Goal: Task Accomplishment & Management: Manage account settings

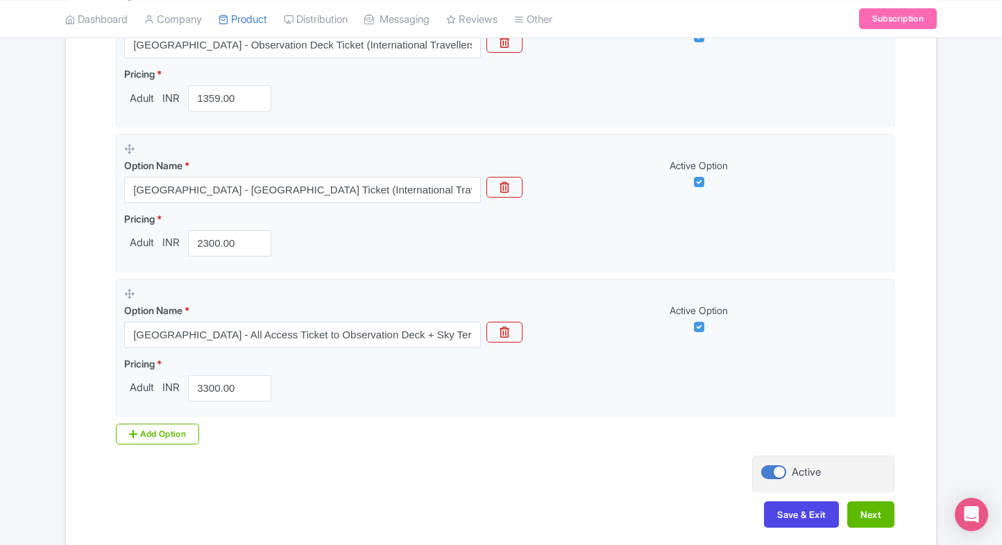
scroll to position [1003, 0]
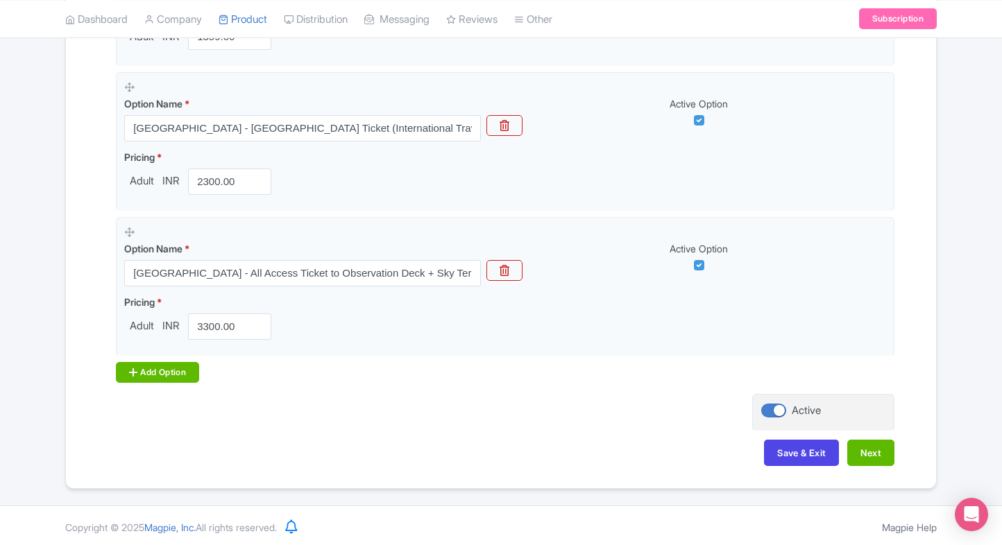
click at [153, 373] on div "Add Option" at bounding box center [157, 372] width 83 height 21
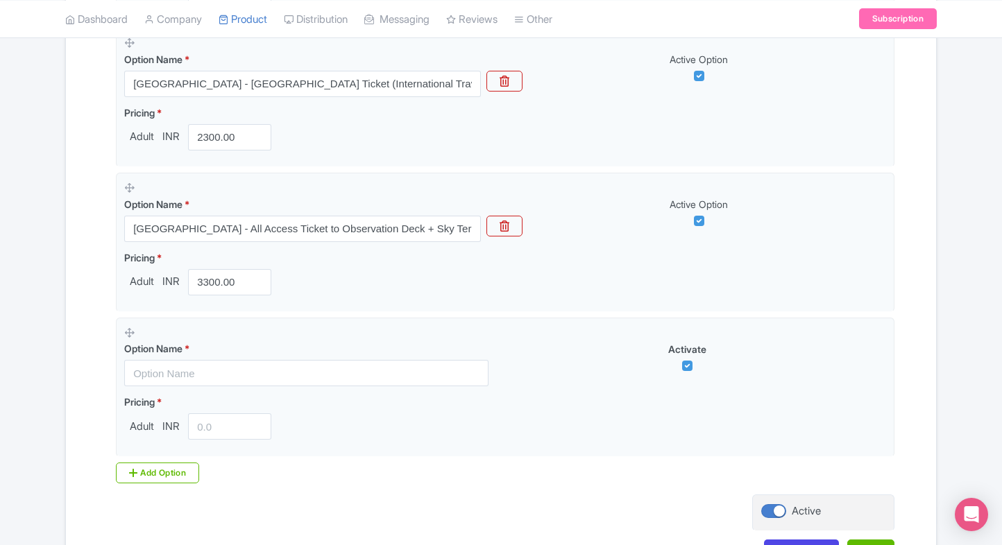
scroll to position [1055, 0]
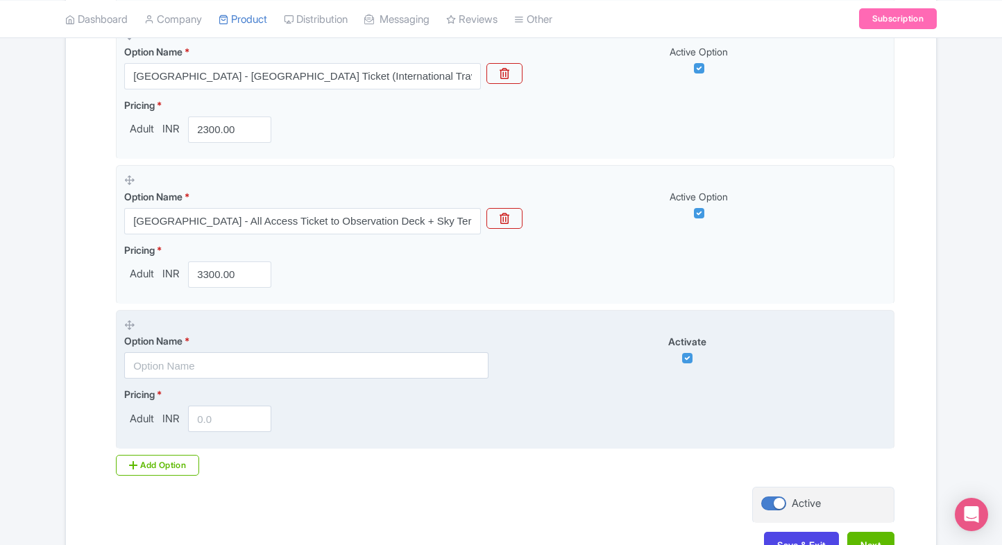
click at [163, 362] on input "text" at bounding box center [306, 366] width 364 height 26
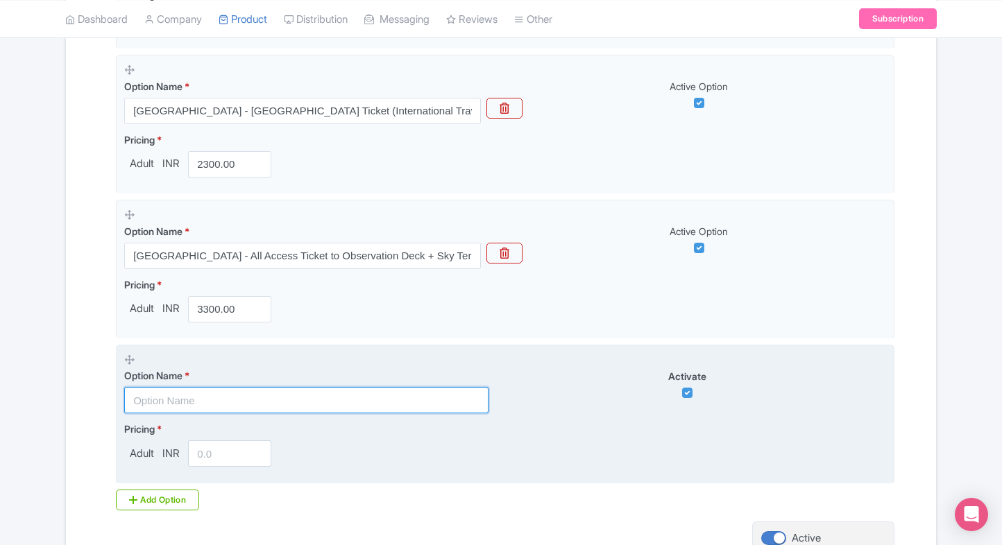
scroll to position [1019, 0]
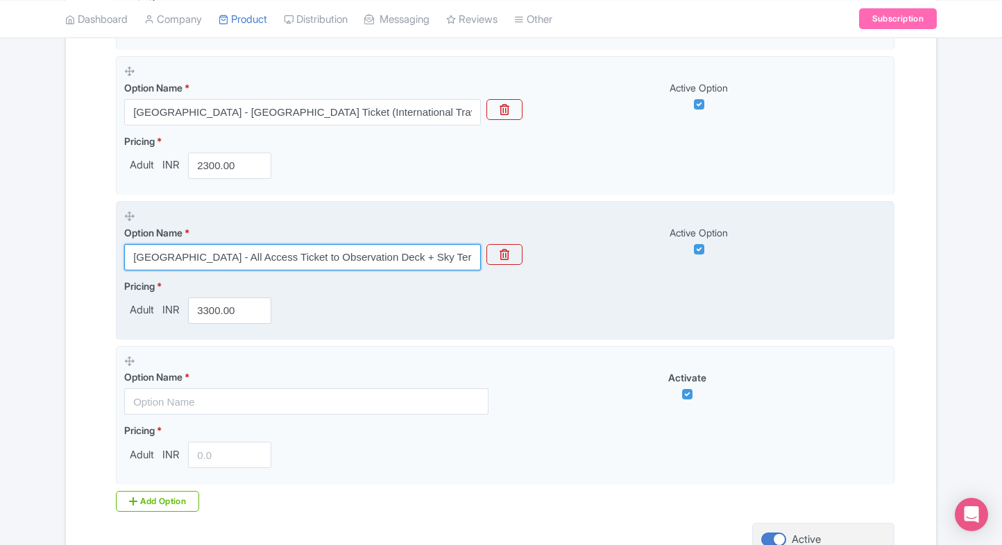
click at [208, 259] on input "[GEOGRAPHIC_DATA] - All Access Ticket to Observation Deck + Sky Terrace (Intern…" at bounding box center [302, 257] width 357 height 26
paste input "Combo - Aquaria Klcc + Kuala Lumpur Tower(Observation Deck"
type input "Combo - Aquaria Klcc + [GEOGRAPHIC_DATA](Observation Deck)"
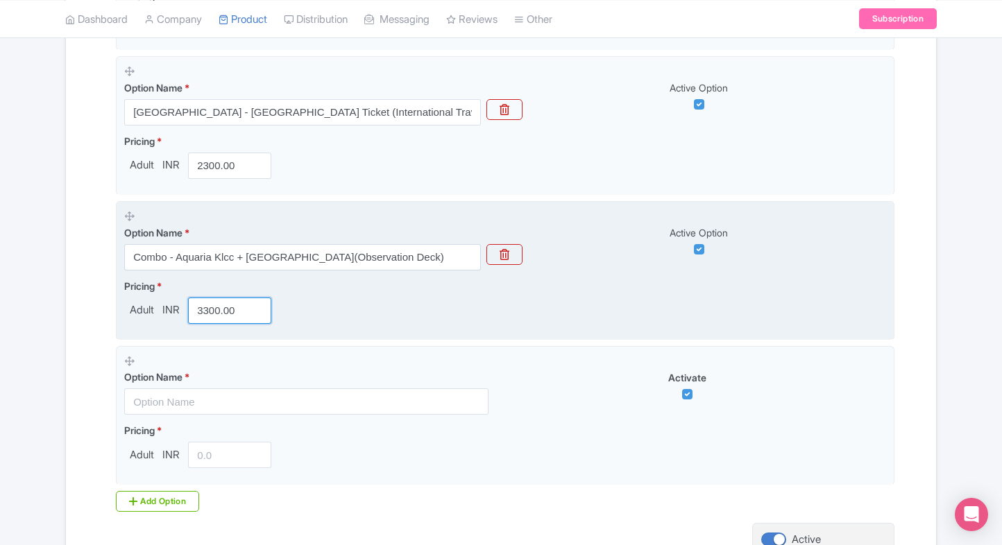
click at [219, 301] on input "3300.00" at bounding box center [229, 311] width 83 height 26
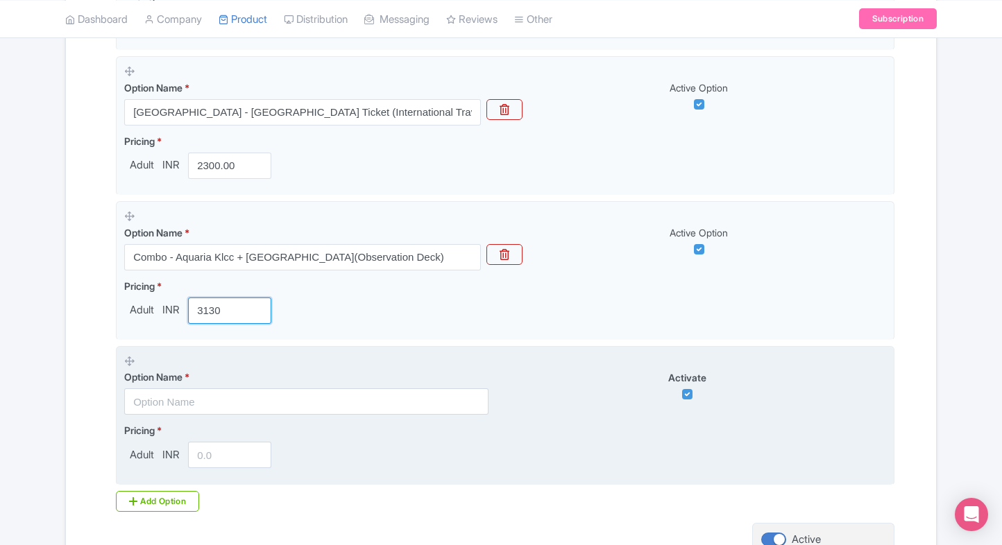
type input "3130"
click at [182, 396] on input "text" at bounding box center [306, 402] width 364 height 26
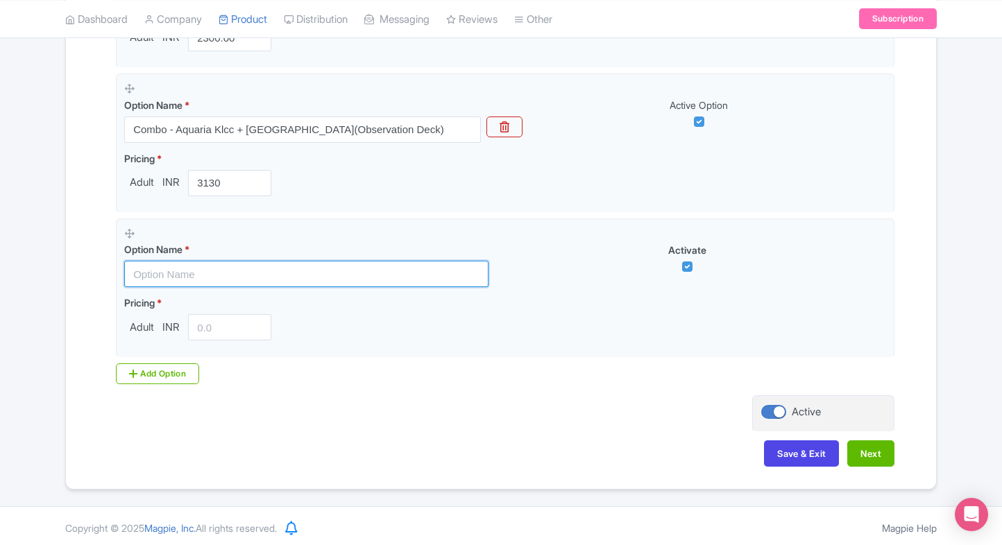
scroll to position [1148, 0]
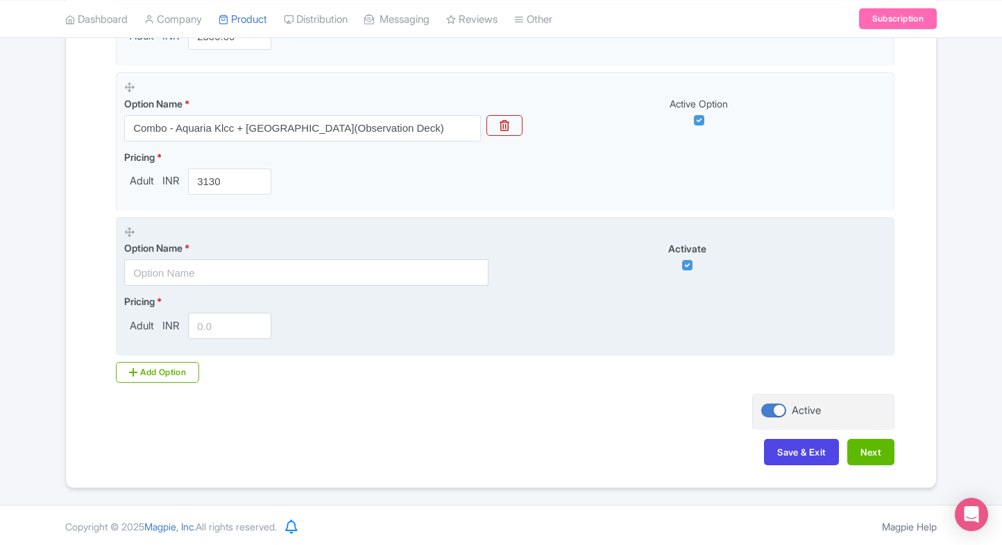
drag, startPoint x: 268, startPoint y: 285, endPoint x: 283, endPoint y: 275, distance: 17.7
click at [283, 275] on fieldset "Option Name * Activate Pricing * Adult INR" at bounding box center [505, 286] width 779 height 139
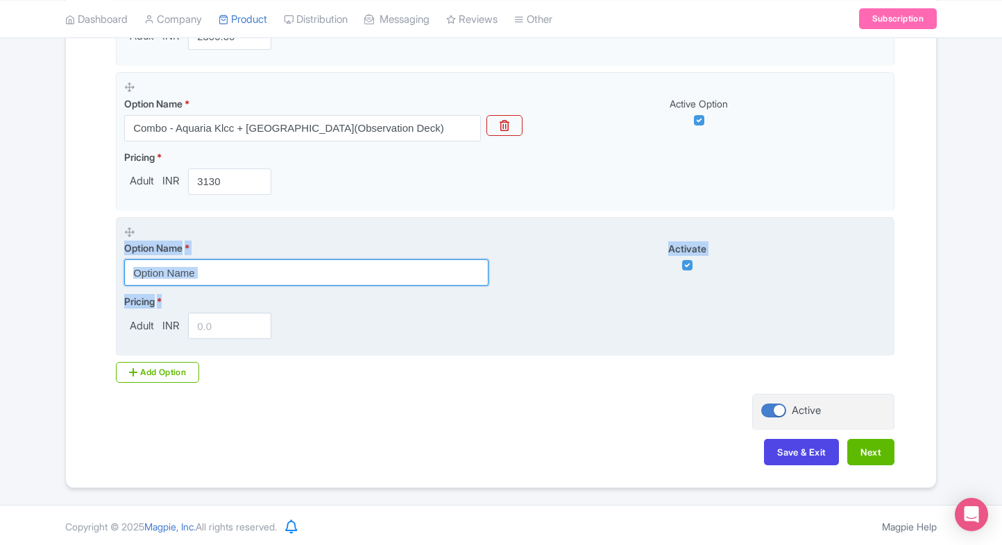
click at [283, 275] on input "text" at bounding box center [306, 273] width 364 height 26
paste input "[GEOGRAPHIC_DATA] - All Access Ticket to Observation Deck + Sky Terrace (Intern…"
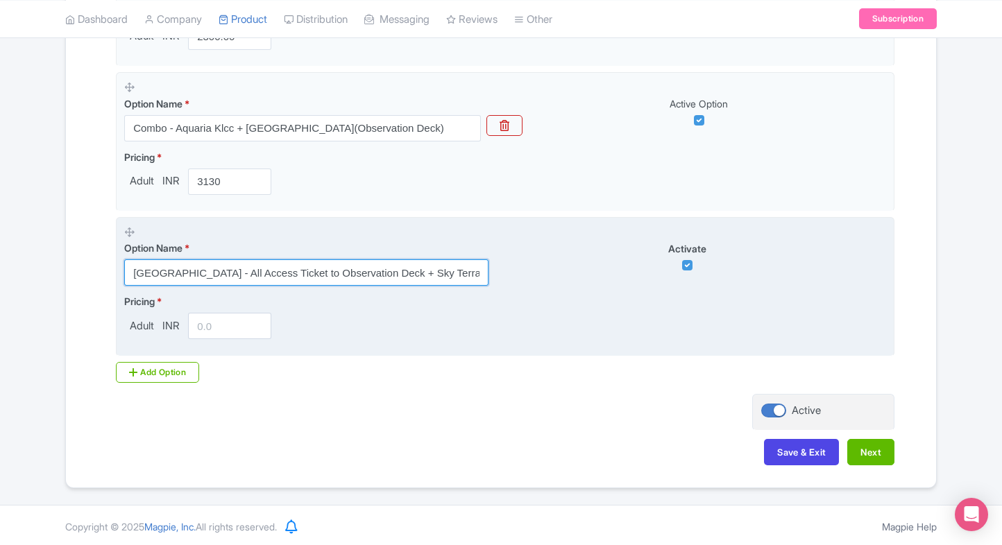
scroll to position [0, 113]
type input "[GEOGRAPHIC_DATA] - All Access Ticket to Observation Deck + Sky Terrace (Intern…"
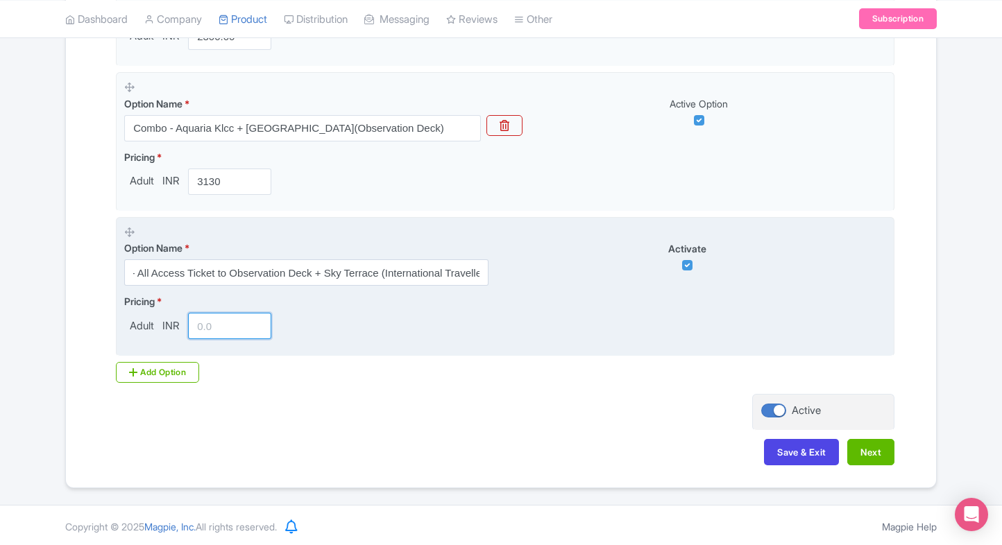
scroll to position [0, 0]
click at [214, 327] on input "number" at bounding box center [229, 326] width 83 height 26
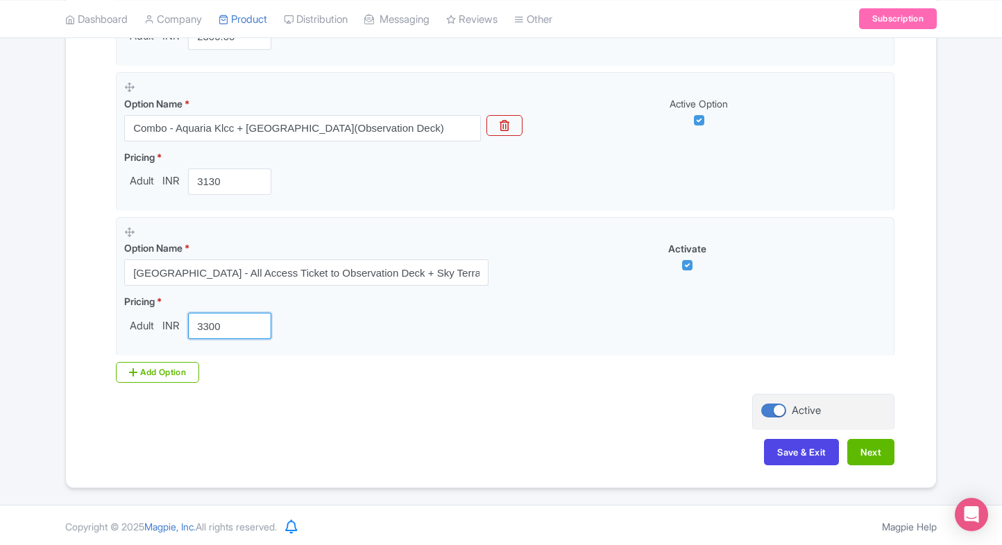
type input "3300"
click at [166, 375] on div "Add Option" at bounding box center [157, 372] width 83 height 21
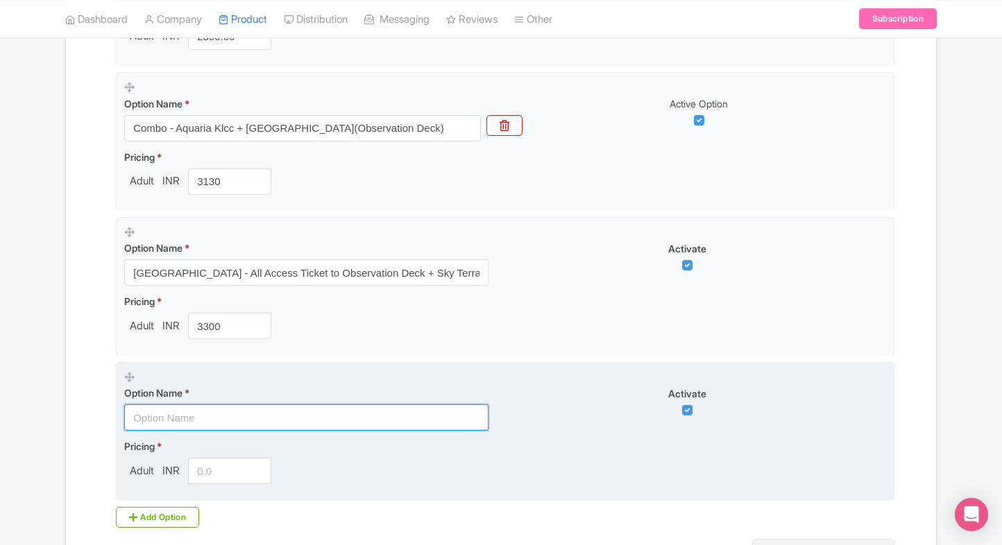
click at [144, 416] on input "text" at bounding box center [306, 418] width 364 height 26
paste input "[GEOGRAPHIC_DATA] Family Pack( 2 Adult and 2 Children)"
type input "[GEOGRAPHIC_DATA] Family Pack( 2 Adult and 2 Children)"
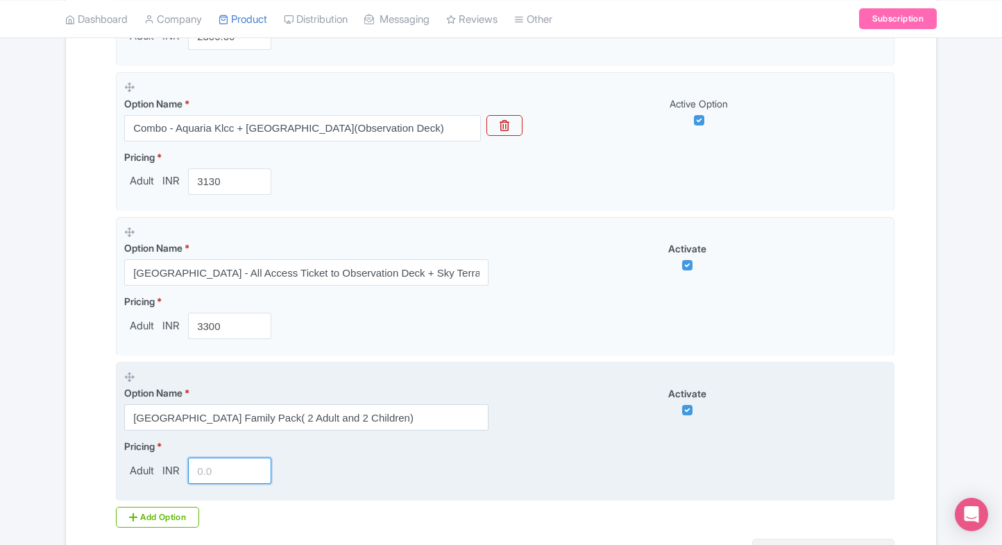
click at [208, 458] on input "number" at bounding box center [229, 471] width 83 height 26
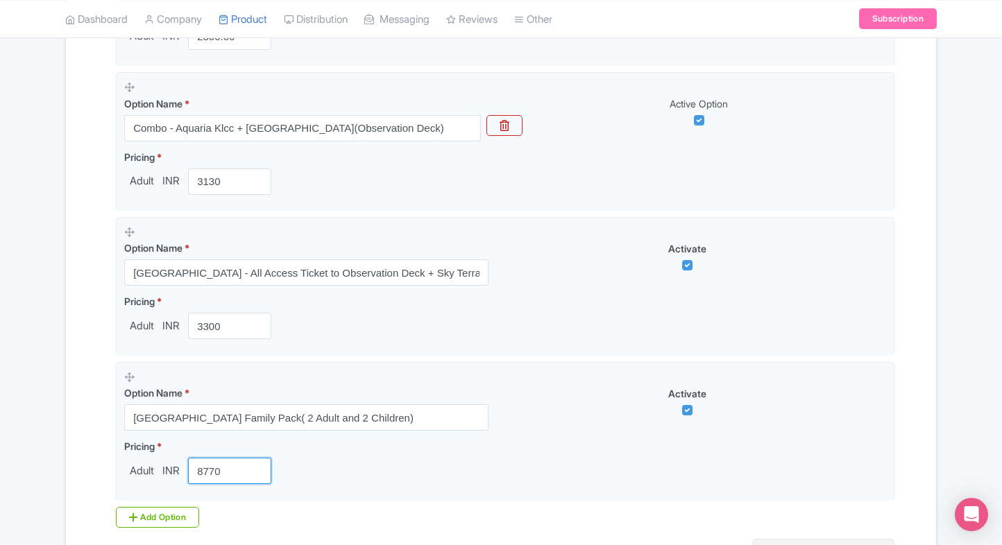
type input "8770"
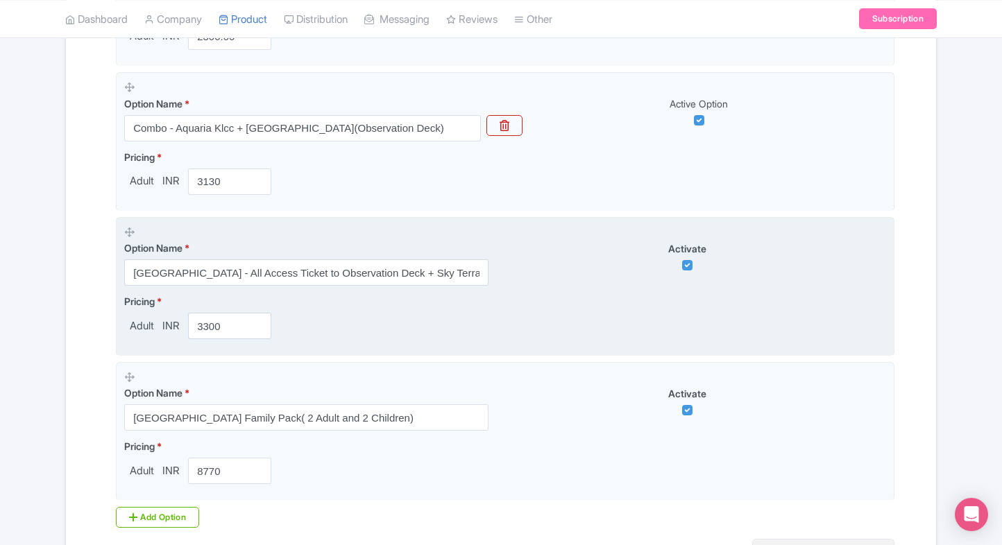
scroll to position [1180, 0]
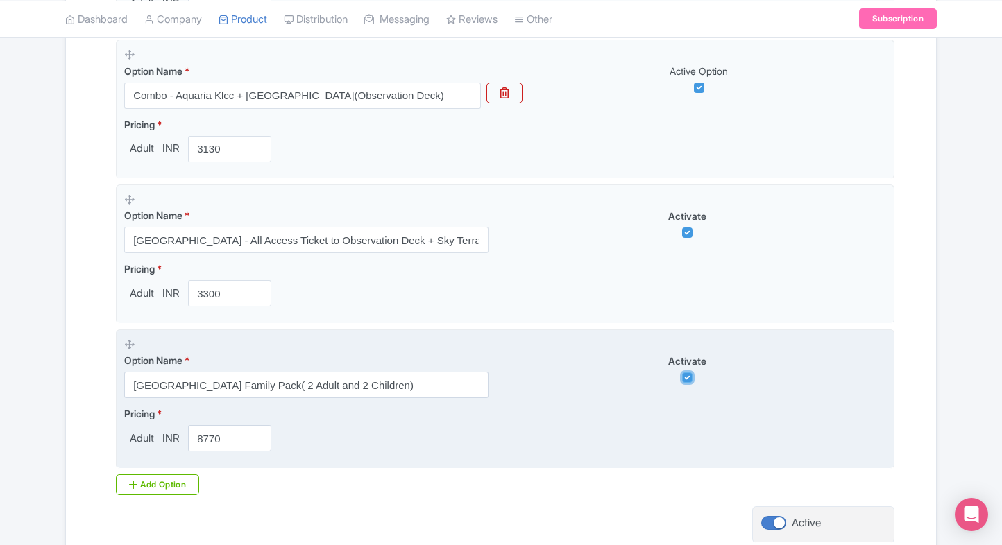
click at [687, 373] on input "checkbox" at bounding box center [687, 378] width 10 height 10
checkbox input "false"
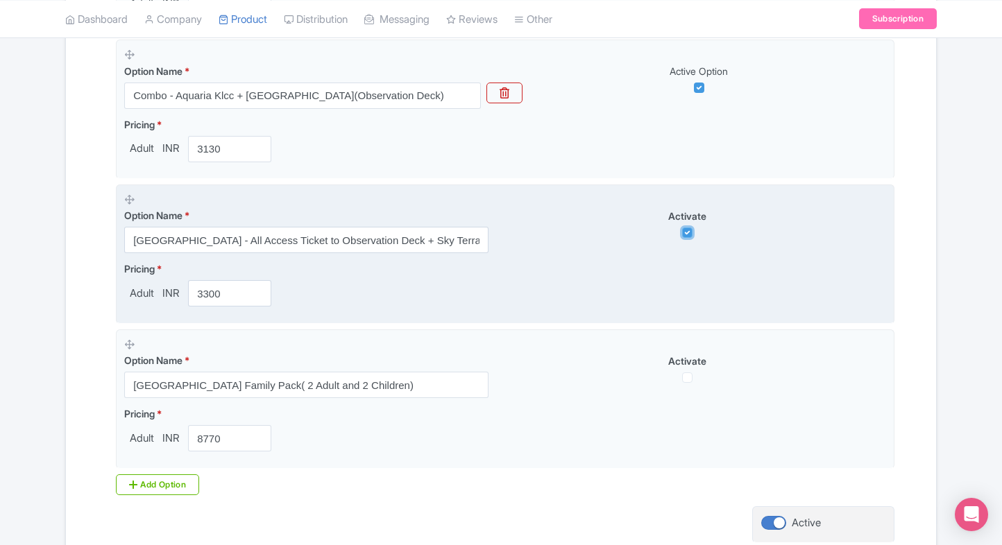
click at [685, 232] on input "checkbox" at bounding box center [687, 233] width 10 height 10
checkbox input "false"
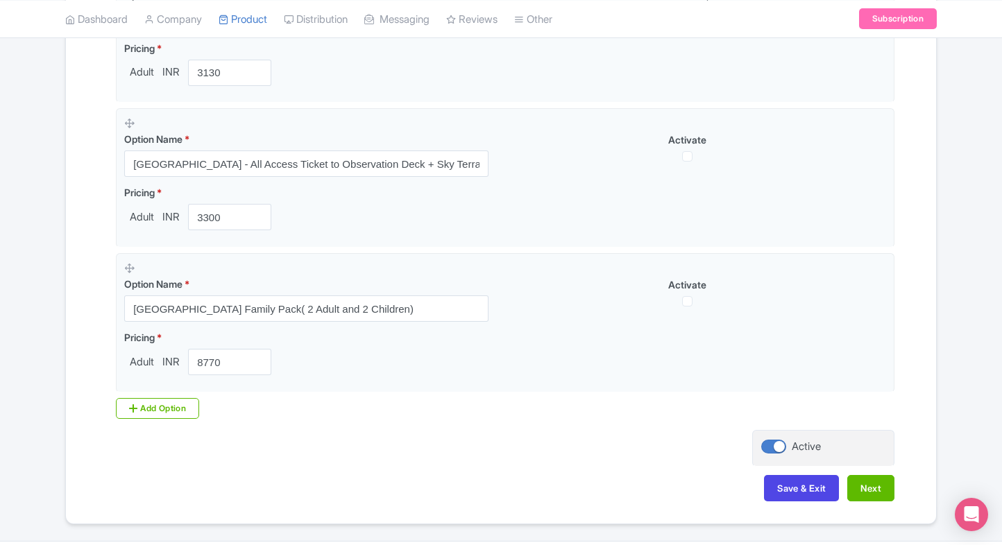
scroll to position [1259, 0]
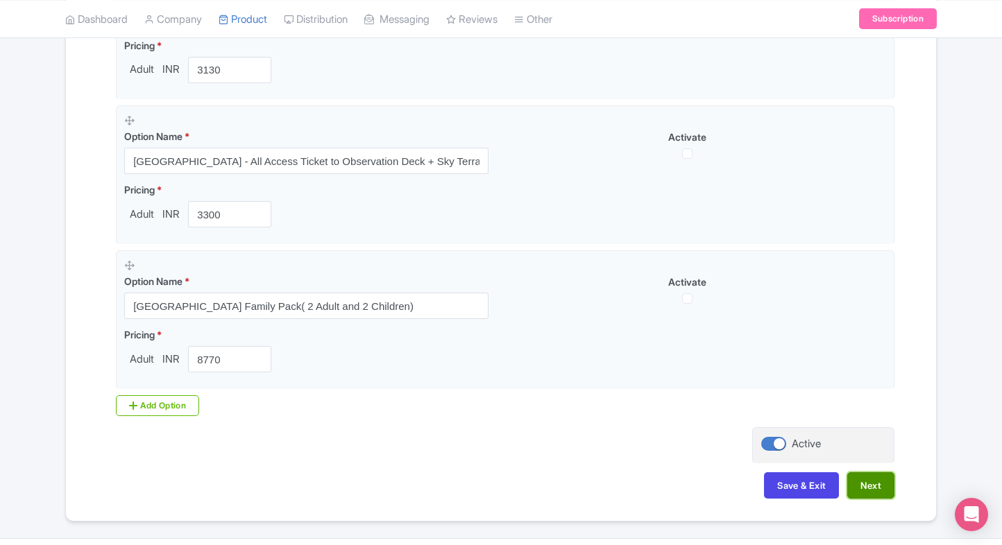
click at [876, 489] on button "Next" at bounding box center [870, 486] width 47 height 26
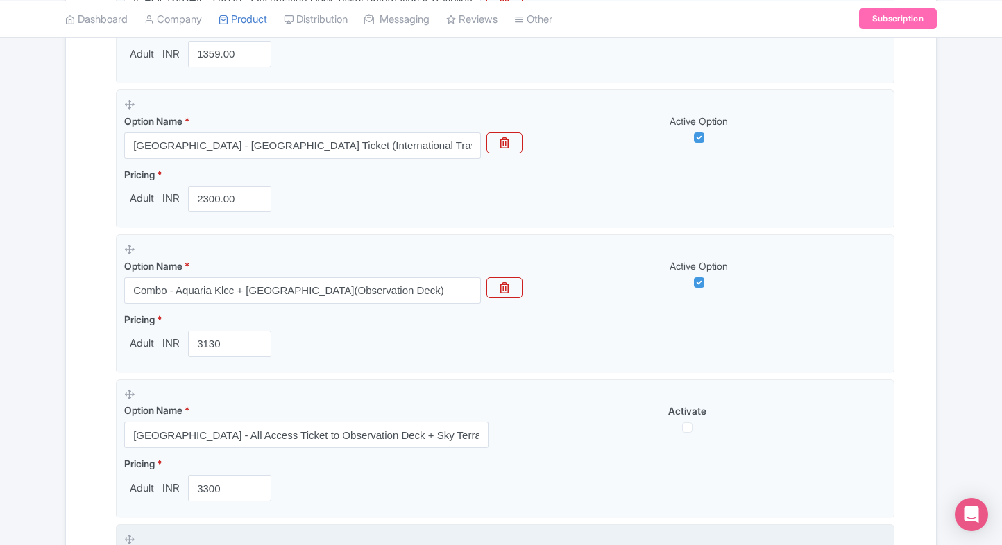
scroll to position [1292, 0]
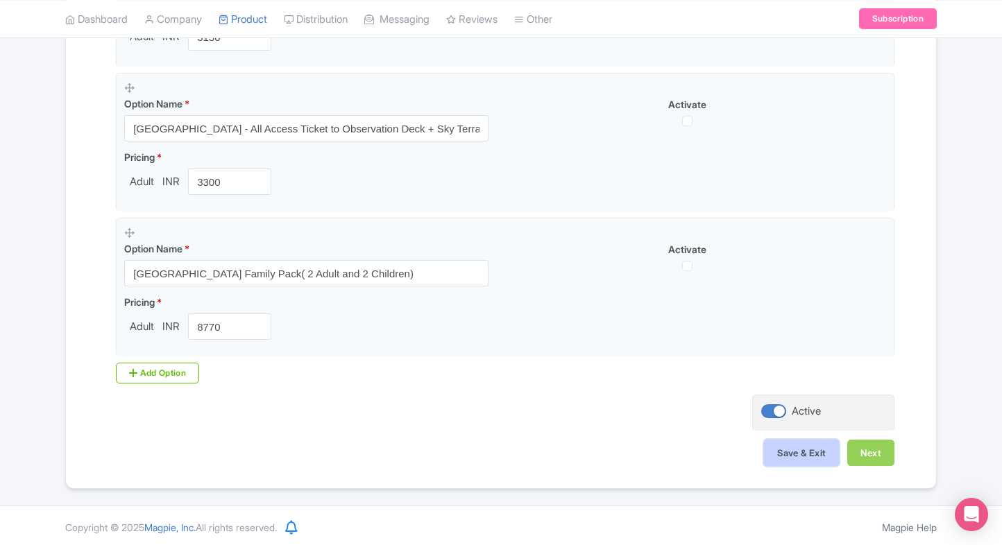
click at [783, 452] on button "Save & Exit" at bounding box center [801, 453] width 75 height 26
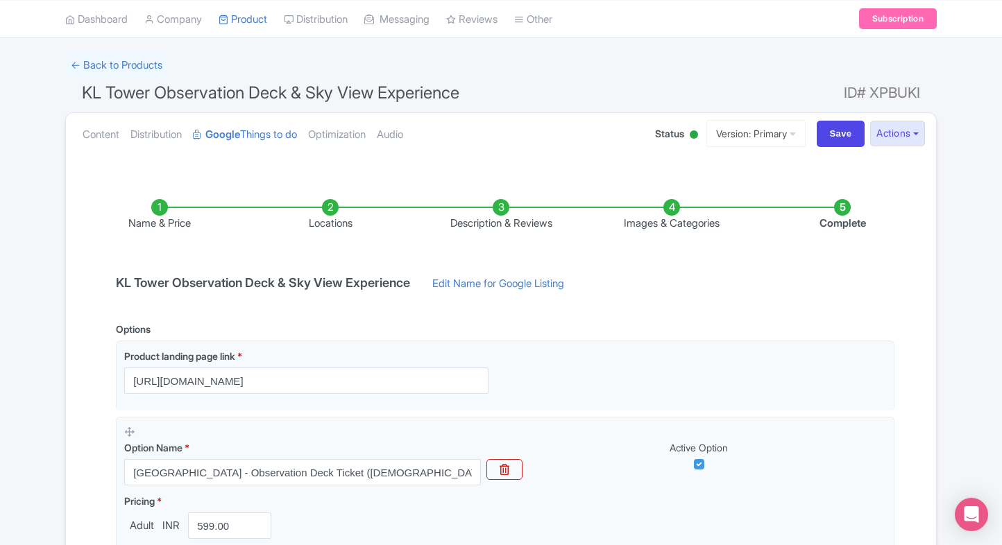
scroll to position [13, 0]
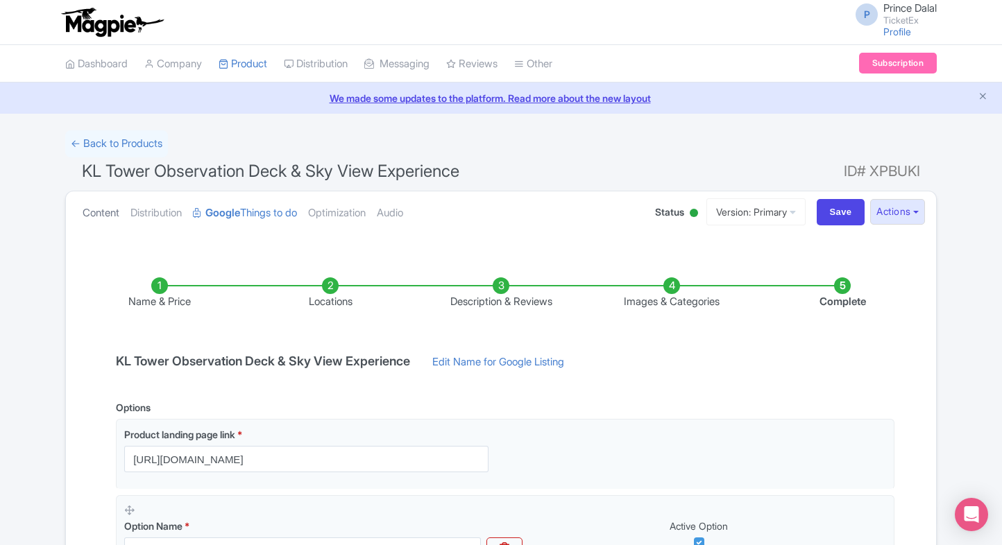
click at [89, 203] on link "Content" at bounding box center [101, 214] width 37 height 44
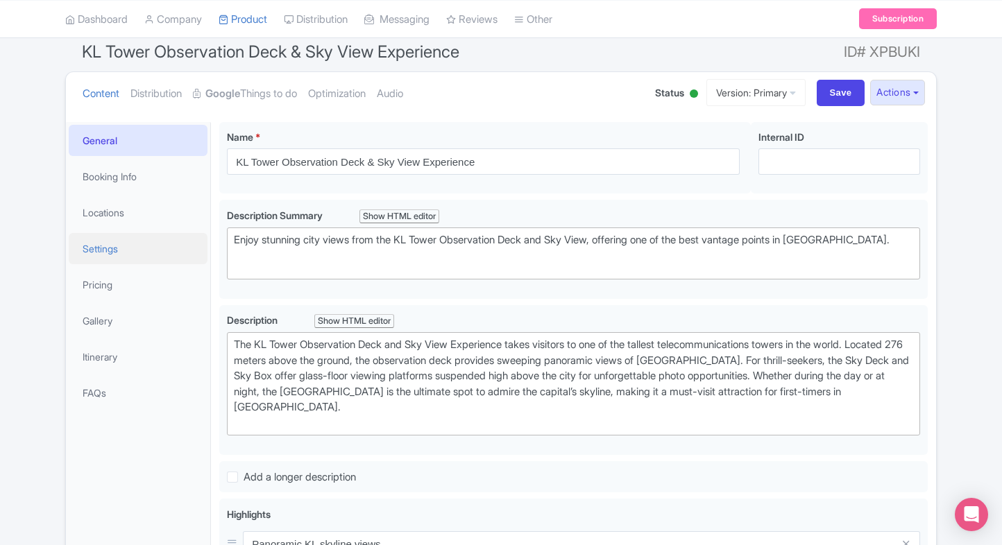
scroll to position [122, 0]
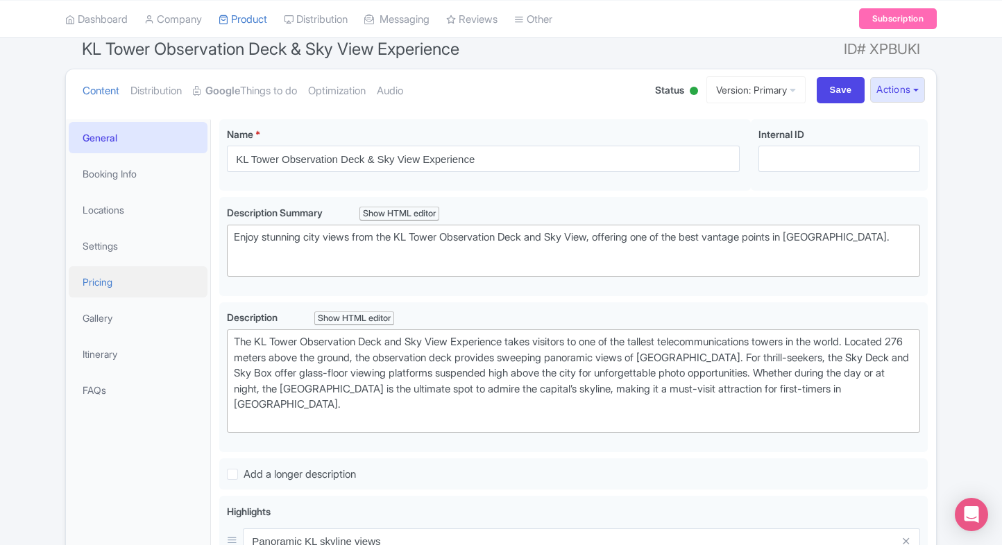
click at [173, 286] on link "Pricing" at bounding box center [138, 281] width 139 height 31
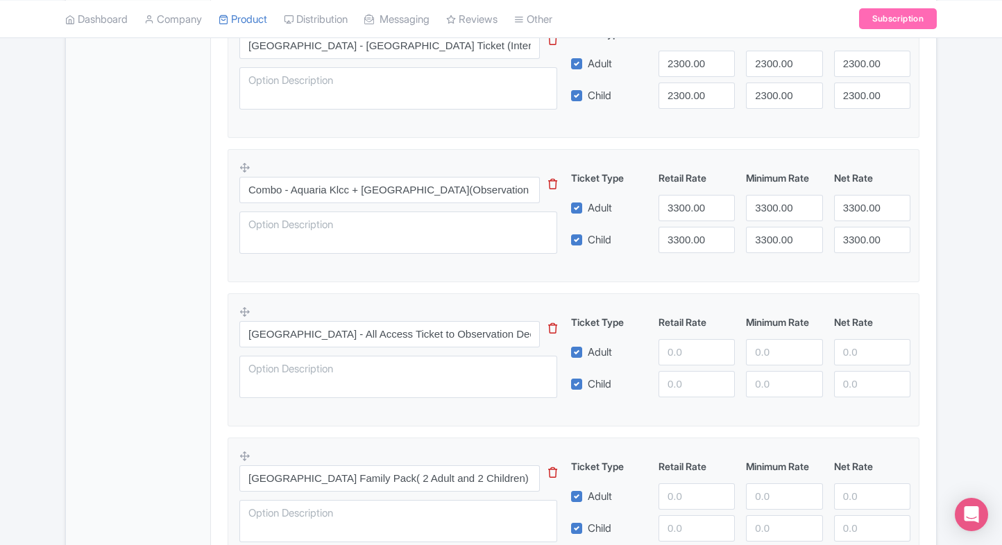
scroll to position [1096, 0]
click at [683, 198] on input "3300.00" at bounding box center [697, 207] width 76 height 26
type input "3130"
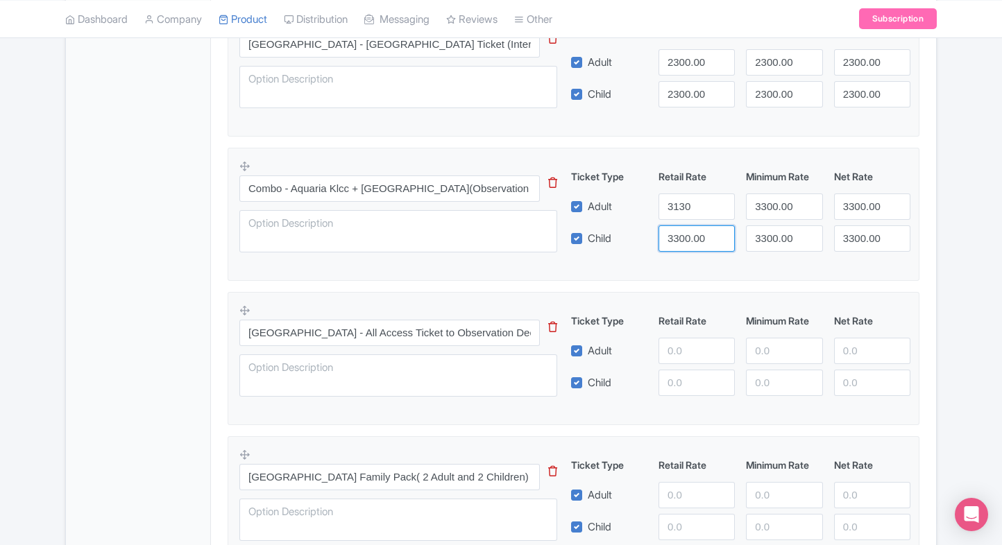
click at [680, 240] on input "3300.00" at bounding box center [697, 239] width 76 height 26
paste input "13"
type input "3130"
click at [792, 190] on div "Ticket Type Retail Rate Minimum Rate Net Rate Adult 3130 3300.00 3300.00 Child …" at bounding box center [741, 210] width 334 height 83
click at [788, 196] on input "3300.00" at bounding box center [784, 207] width 76 height 26
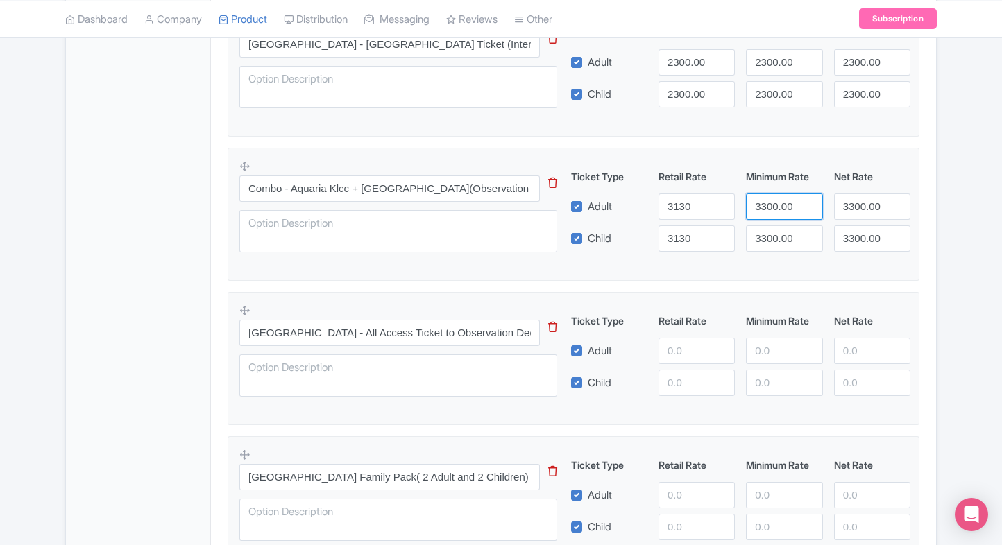
paste input "13"
type input "3130"
click at [777, 230] on input "3300.00" at bounding box center [784, 239] width 76 height 26
paste input "13"
type input "3130"
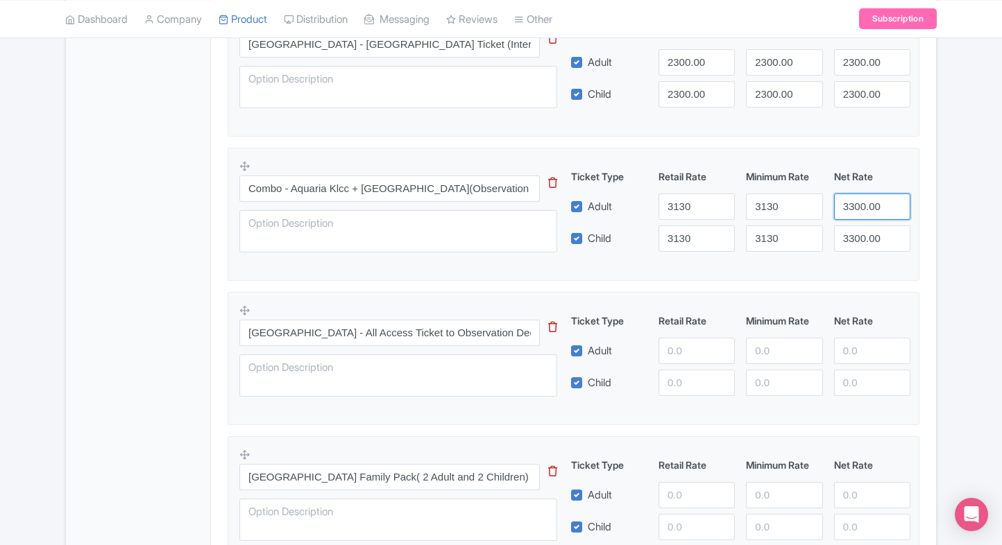
click at [855, 212] on input "3300.00" at bounding box center [872, 207] width 76 height 26
paste input "13"
type input "3130"
click at [856, 226] on input "3300.00" at bounding box center [872, 239] width 76 height 26
paste input "13"
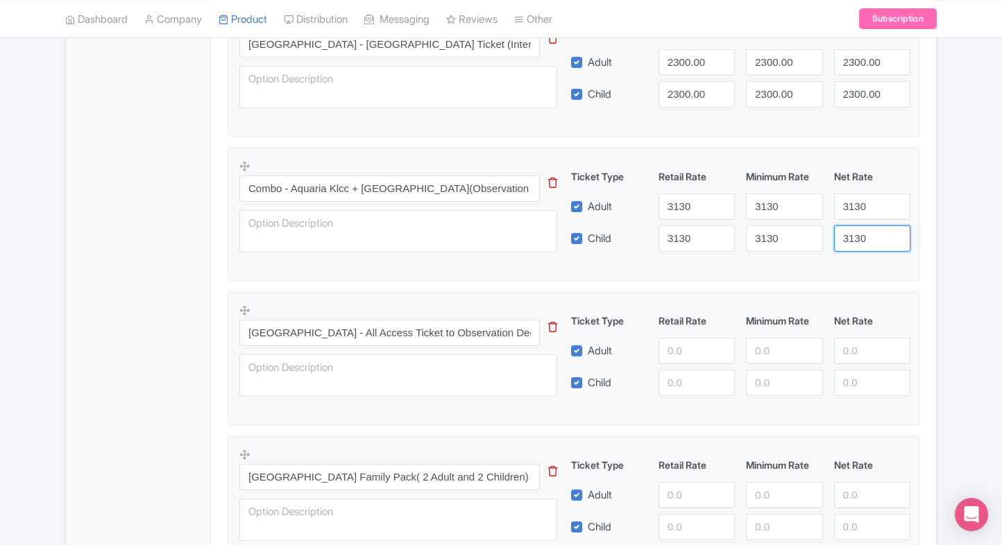
type input "3130"
click at [666, 350] on input "number" at bounding box center [697, 351] width 76 height 26
type input "3300"
paste input "3300"
click at [663, 380] on input "number" at bounding box center [697, 383] width 76 height 26
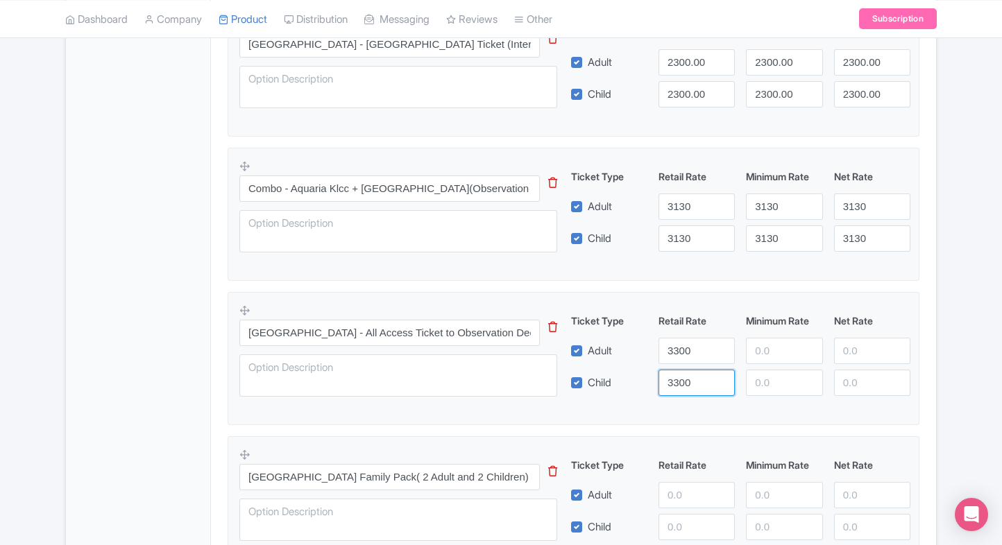
type input "3300"
paste input "3300"
click at [777, 346] on input "number" at bounding box center [784, 351] width 76 height 26
type input "3300"
paste input "3300"
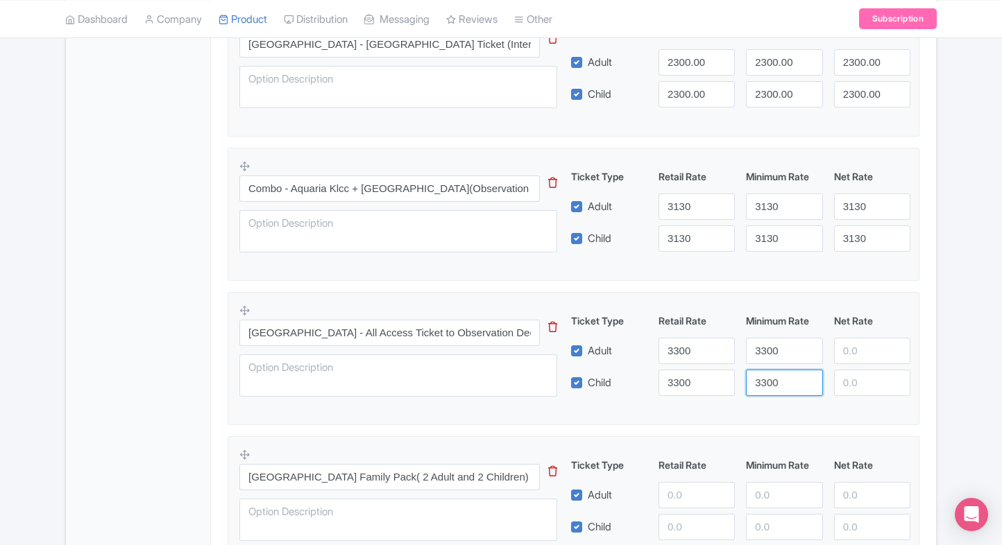
click at [770, 382] on input "3300" at bounding box center [784, 383] width 76 height 26
type input "3300"
paste input "3300"
click at [860, 357] on input "3300" at bounding box center [872, 351] width 76 height 26
type input "3300"
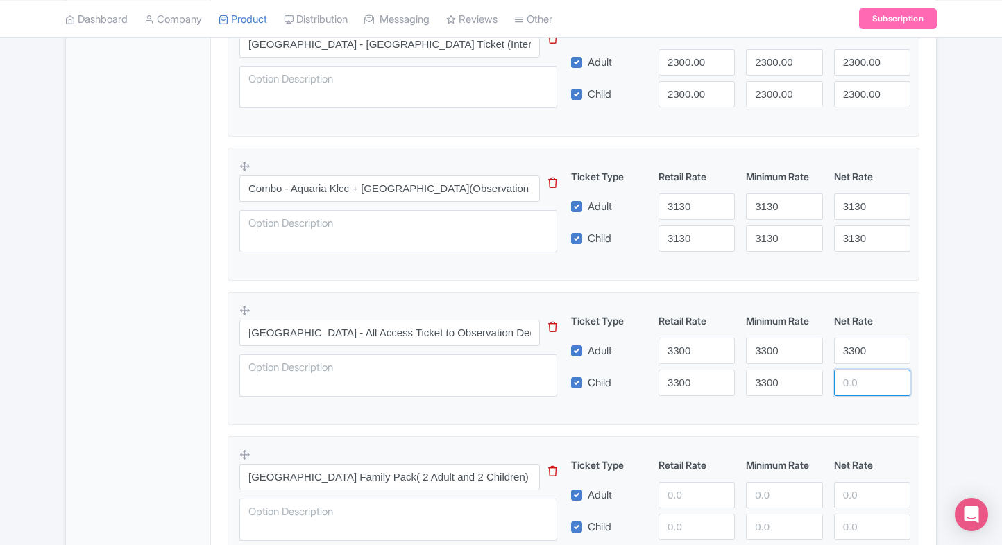
paste input "3300"
click at [860, 373] on input "3300" at bounding box center [872, 383] width 76 height 26
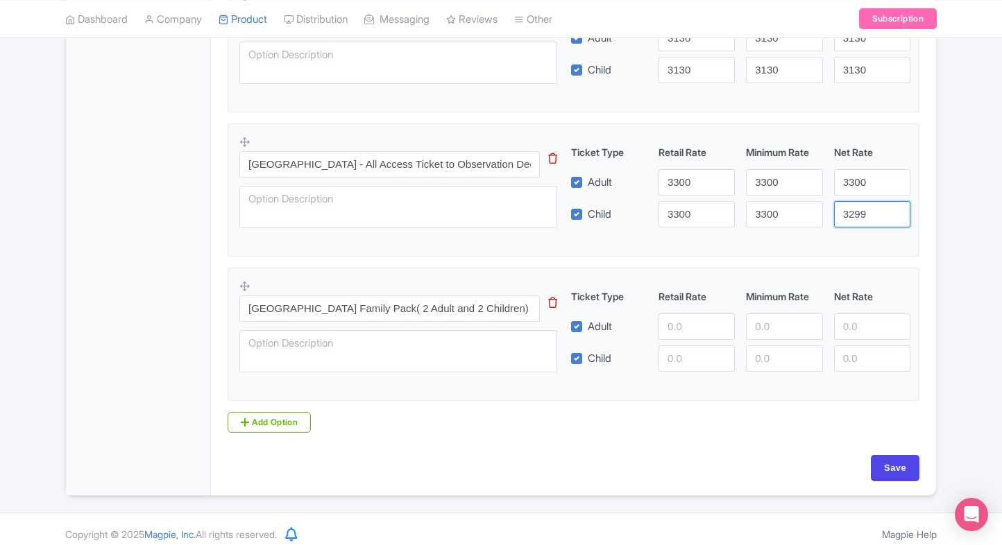
scroll to position [1266, 0]
type input "3299"
click at [675, 319] on input "number" at bounding box center [697, 326] width 76 height 26
type input "8770"
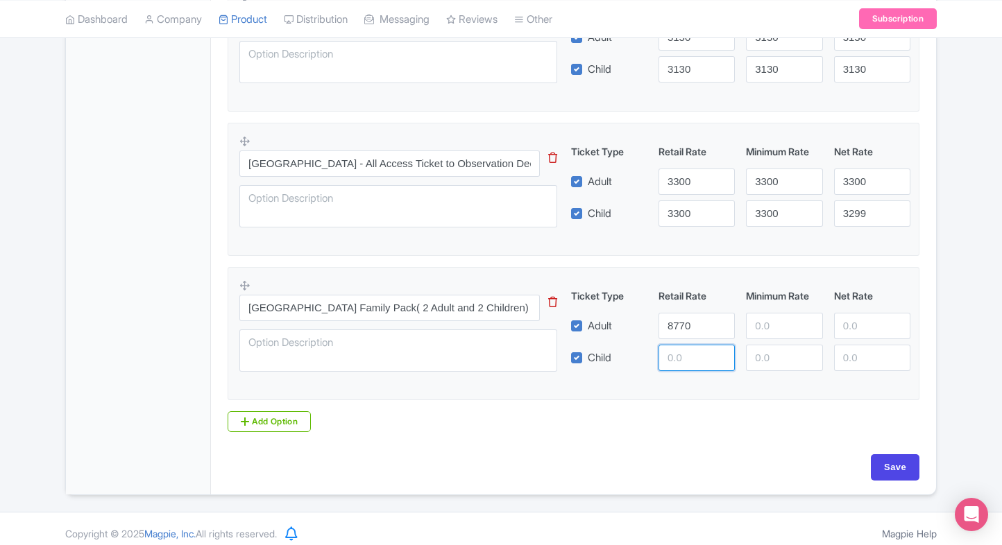
paste input "8770"
click at [677, 348] on input "8770" at bounding box center [697, 358] width 76 height 26
type input "8770"
paste input "8770"
click at [775, 332] on input "8770" at bounding box center [784, 326] width 76 height 26
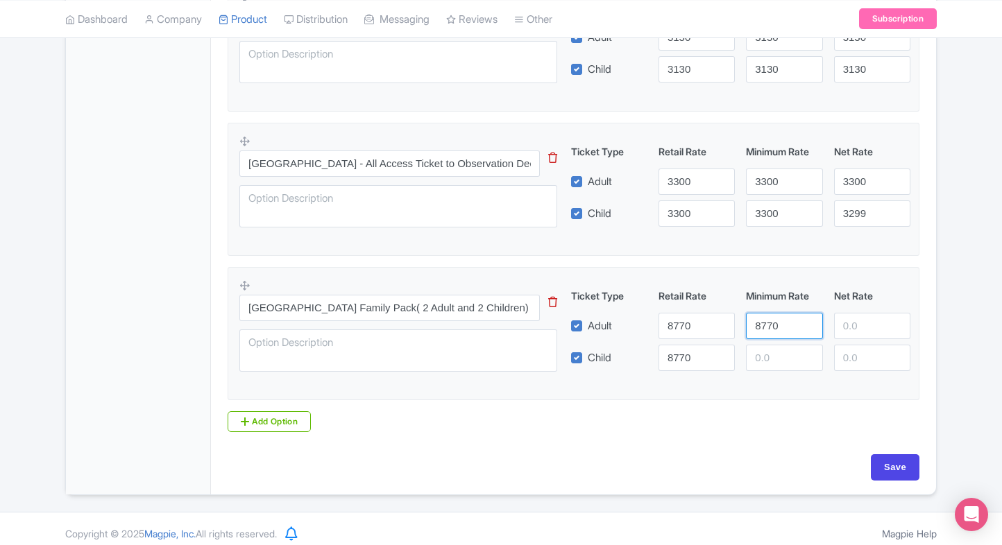
type input "8770"
paste input "8770"
click at [779, 362] on input "number" at bounding box center [784, 358] width 76 height 26
type input "8770"
paste input "8770"
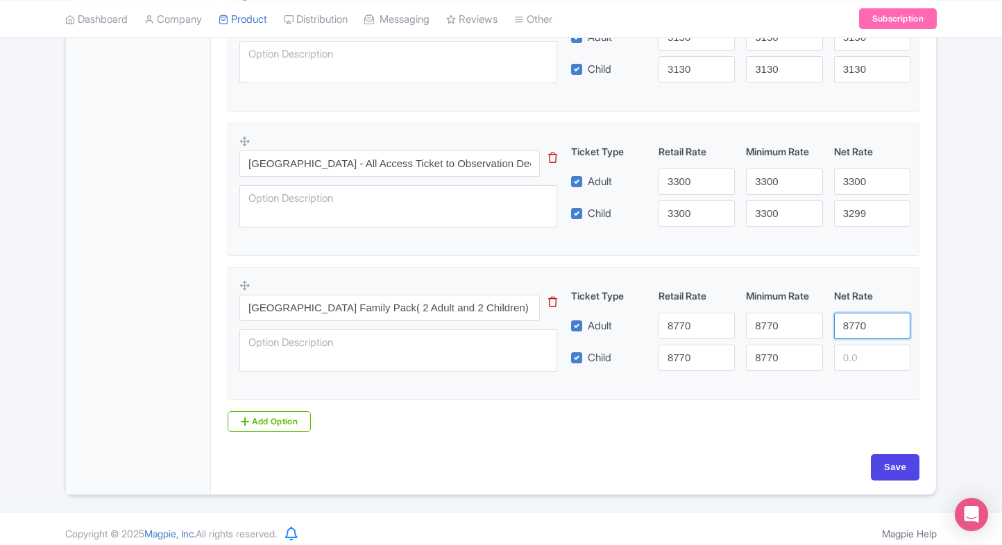
click at [846, 330] on input "8770" at bounding box center [872, 326] width 76 height 26
type input "8770"
paste input "8770"
click at [854, 357] on input "number" at bounding box center [872, 358] width 76 height 26
type input "8770"
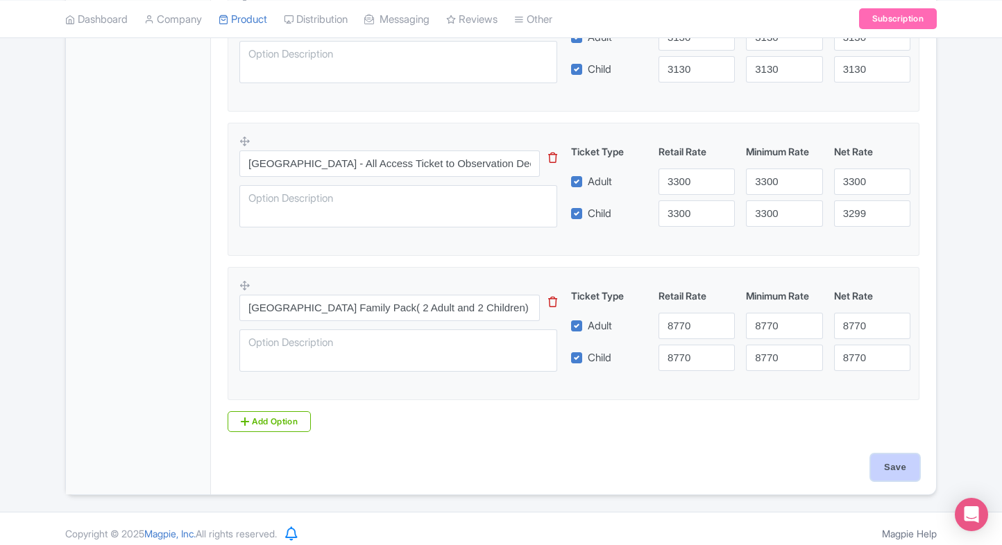
click at [897, 461] on input "Save" at bounding box center [895, 468] width 49 height 26
type input "Saving..."
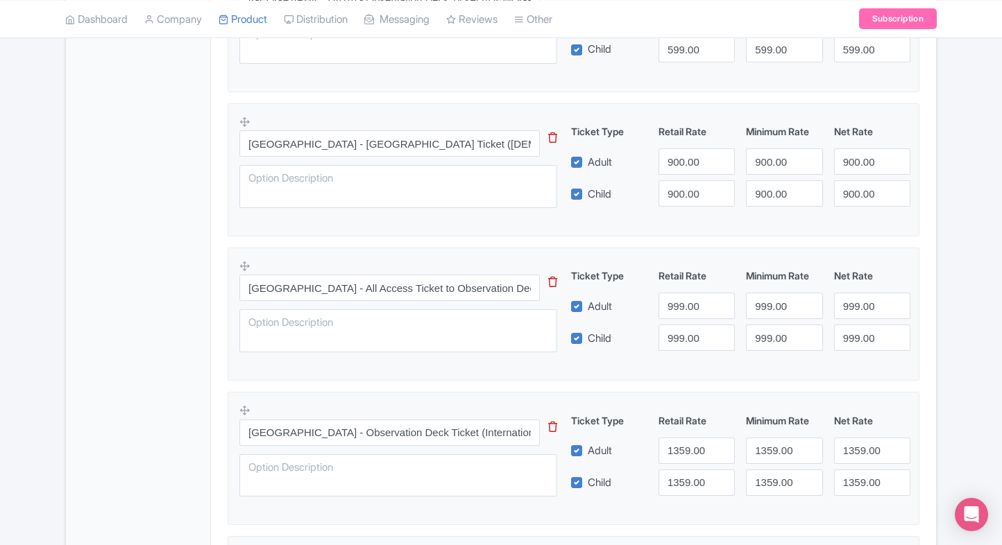
scroll to position [0, 0]
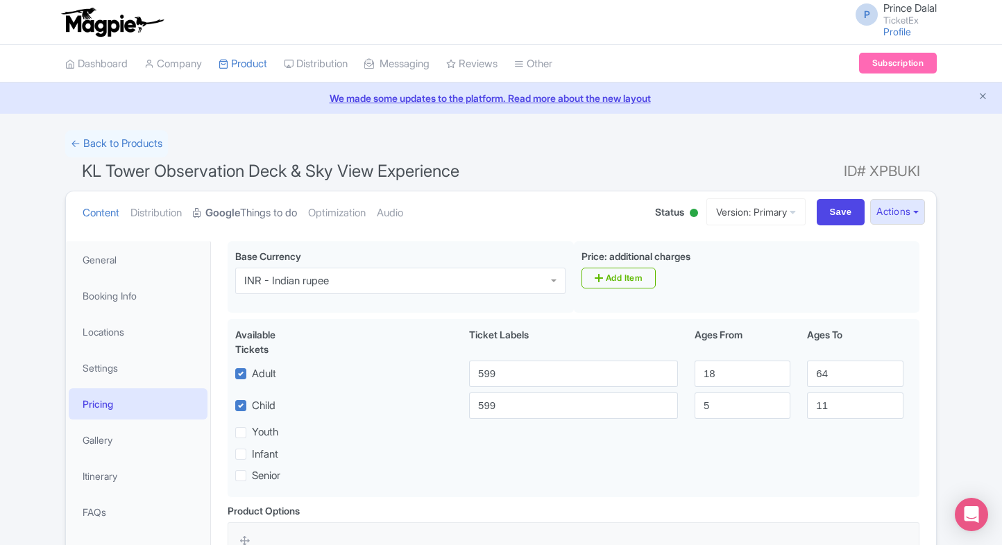
click at [226, 205] on strong "Google" at bounding box center [222, 213] width 35 height 16
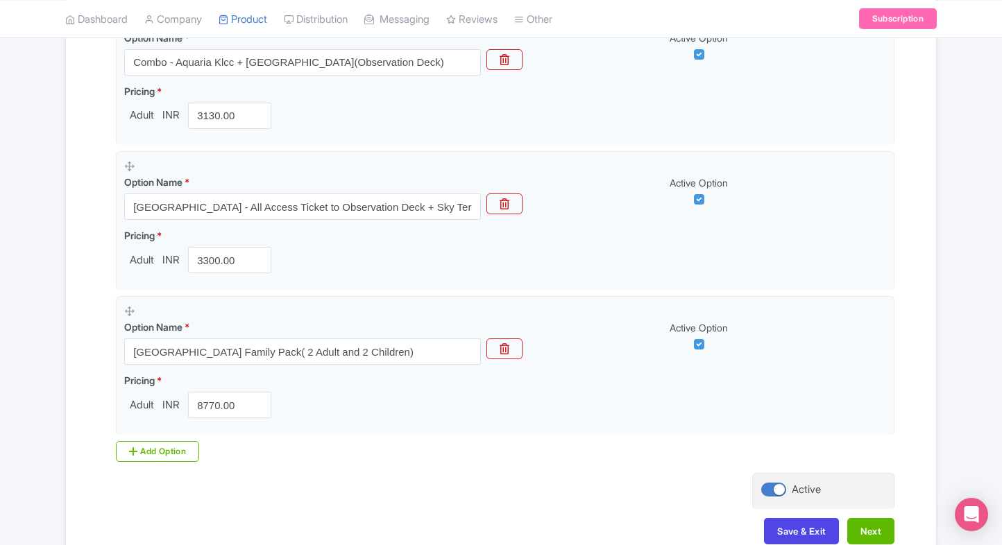
scroll to position [1213, 0]
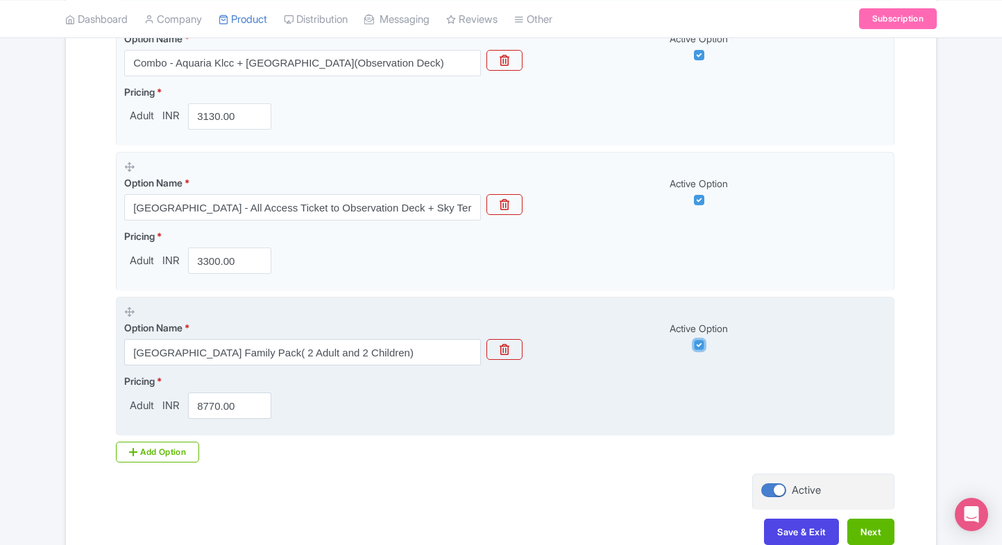
click at [699, 342] on input "checkbox" at bounding box center [699, 345] width 10 height 10
checkbox input "false"
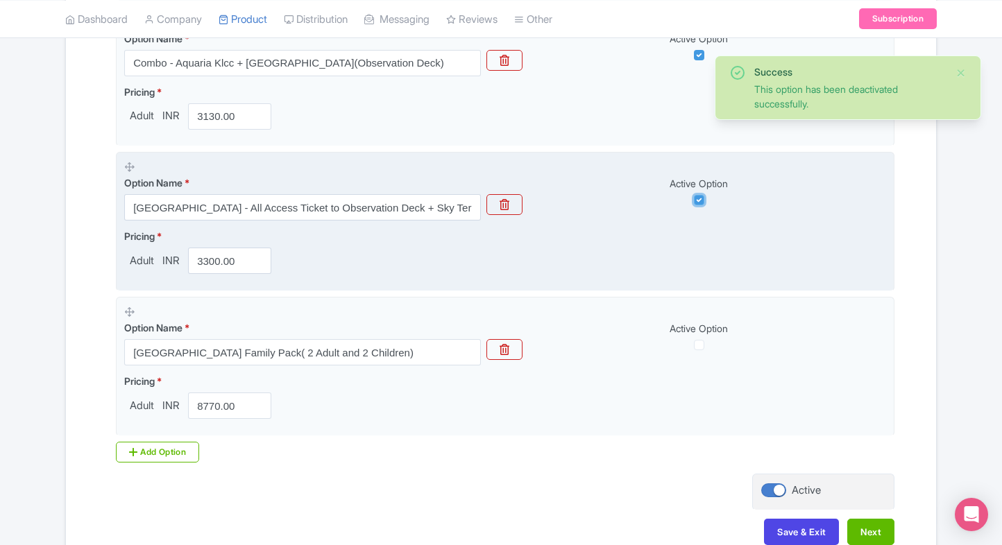
click at [699, 197] on input "checkbox" at bounding box center [699, 200] width 10 height 10
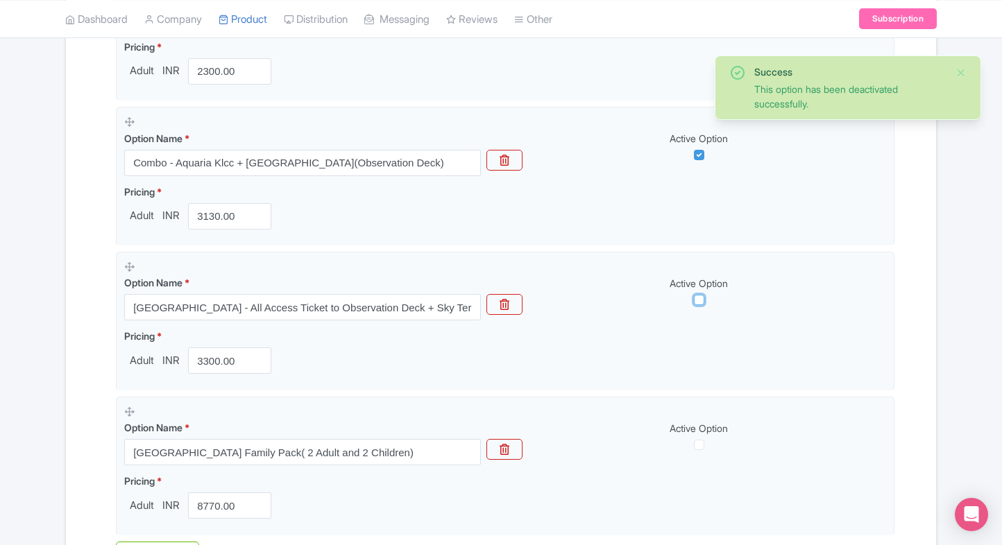
scroll to position [1112, 0]
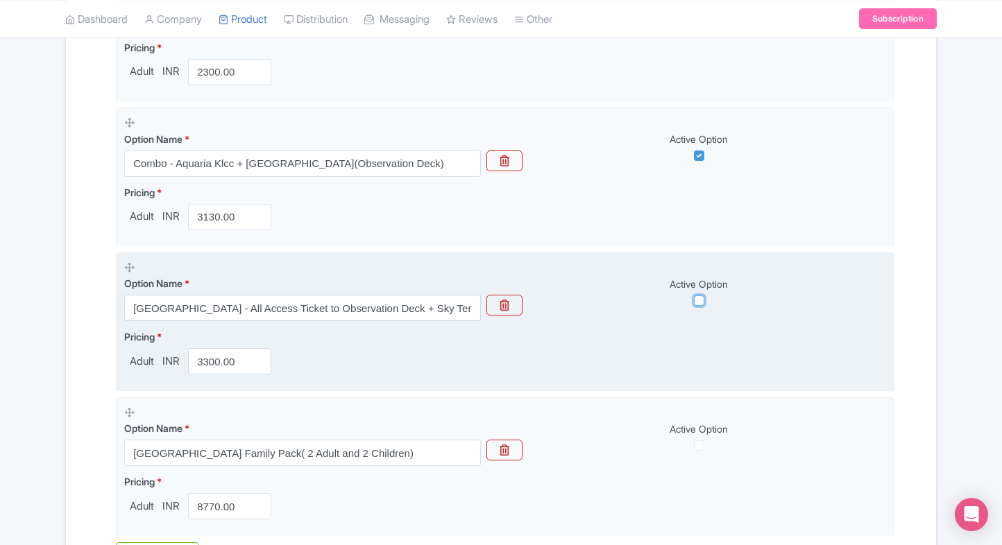
click at [697, 300] on input "checkbox" at bounding box center [699, 301] width 10 height 10
checkbox input "true"
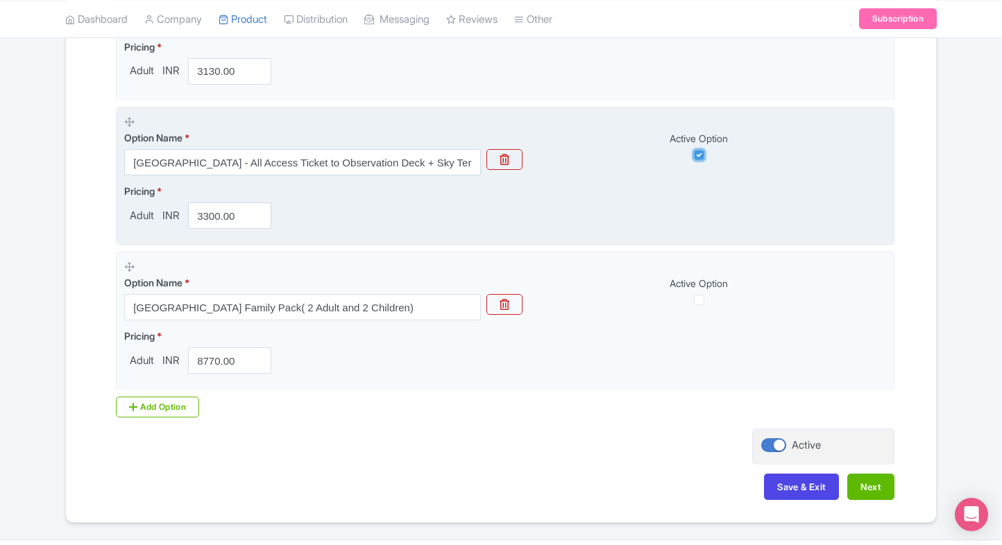
scroll to position [1292, 0]
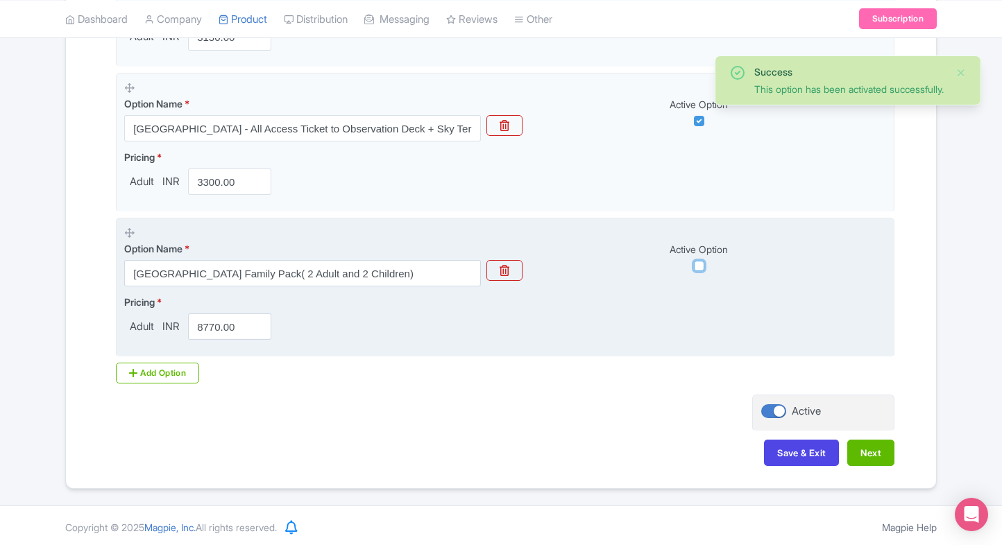
click at [702, 262] on input "checkbox" at bounding box center [699, 266] width 10 height 10
checkbox input "true"
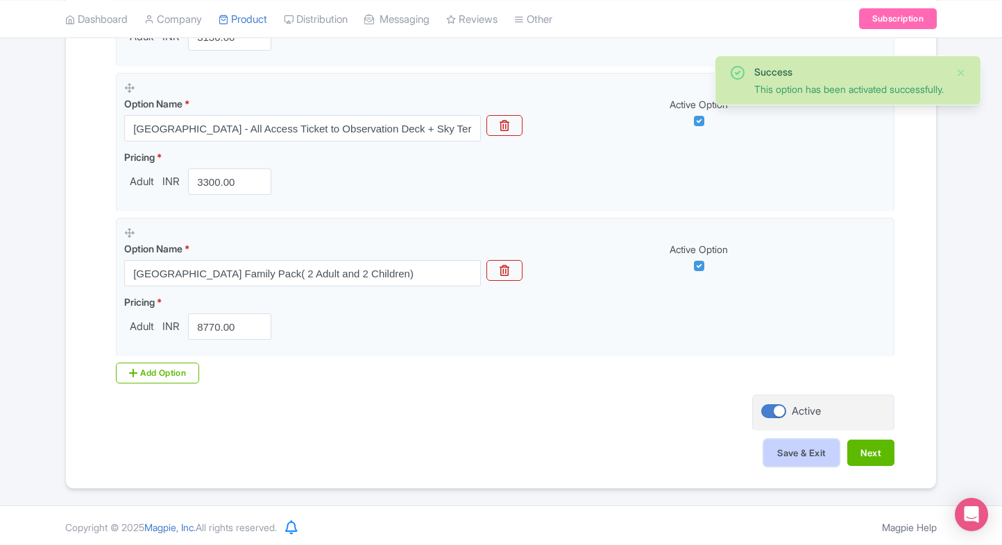
click at [830, 441] on button "Save & Exit" at bounding box center [801, 453] width 75 height 26
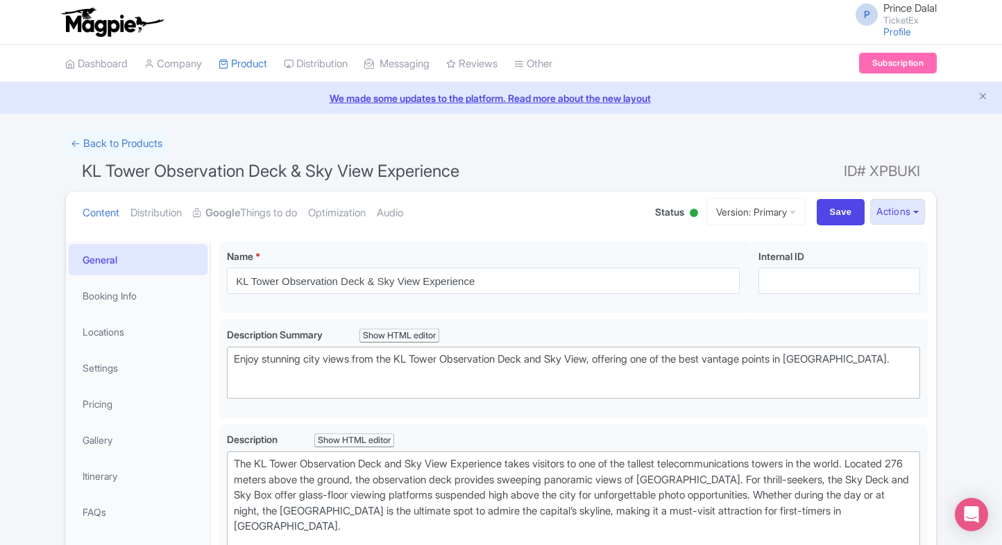
click at [0, 171] on html "P Prince Dalal TicketEx Profile Users Settings Sign out Dashboard Company Produ…" at bounding box center [501, 272] width 1002 height 545
